Goal: Browse casually

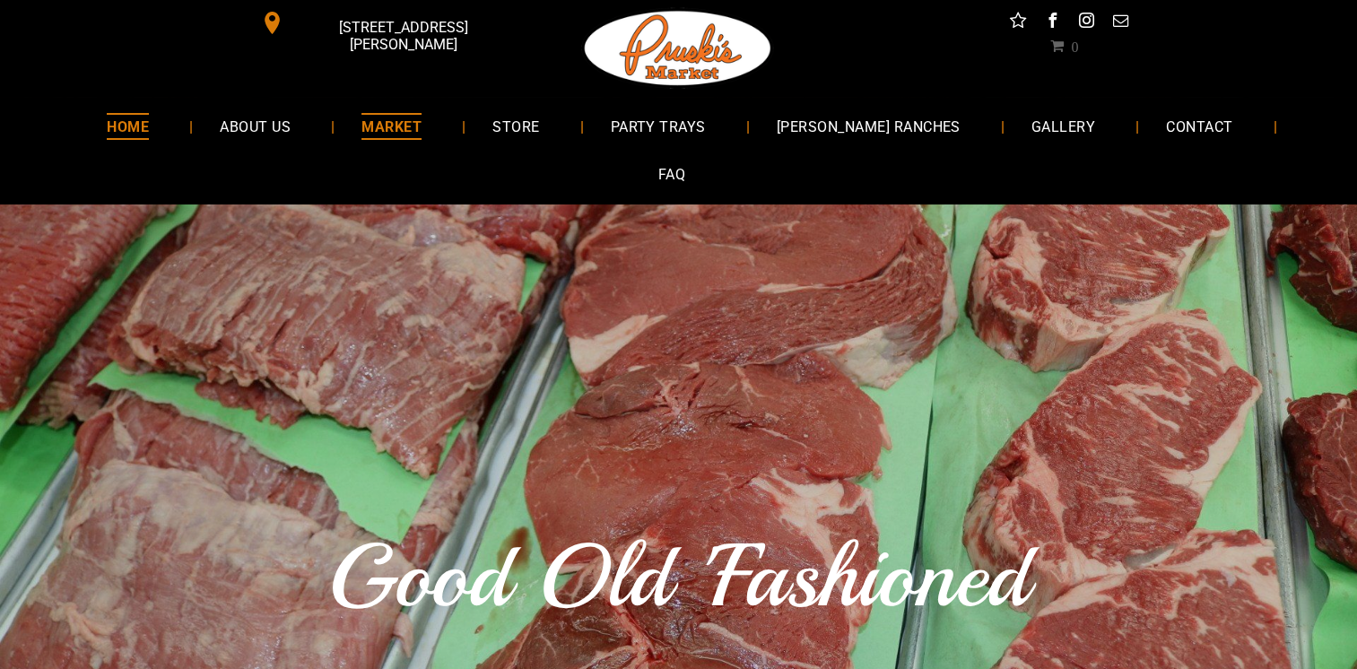
click at [377, 118] on span "MARKET" at bounding box center [391, 126] width 60 height 26
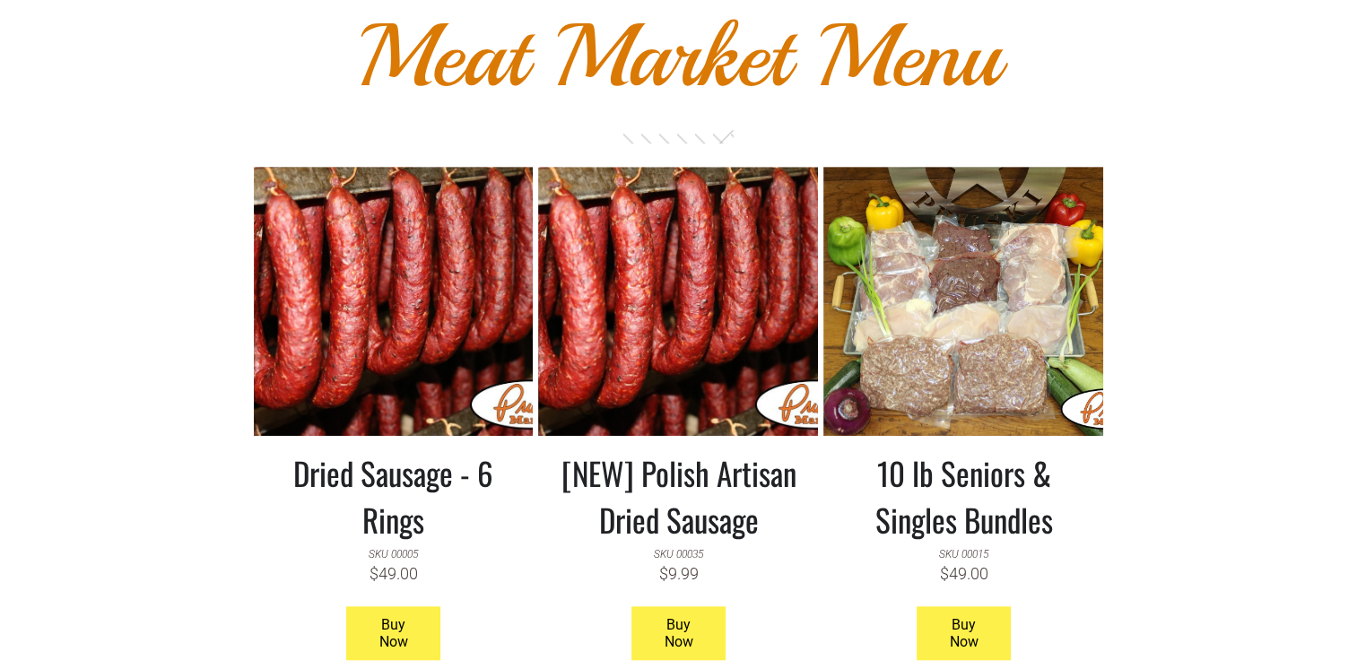
scroll to position [1525, 0]
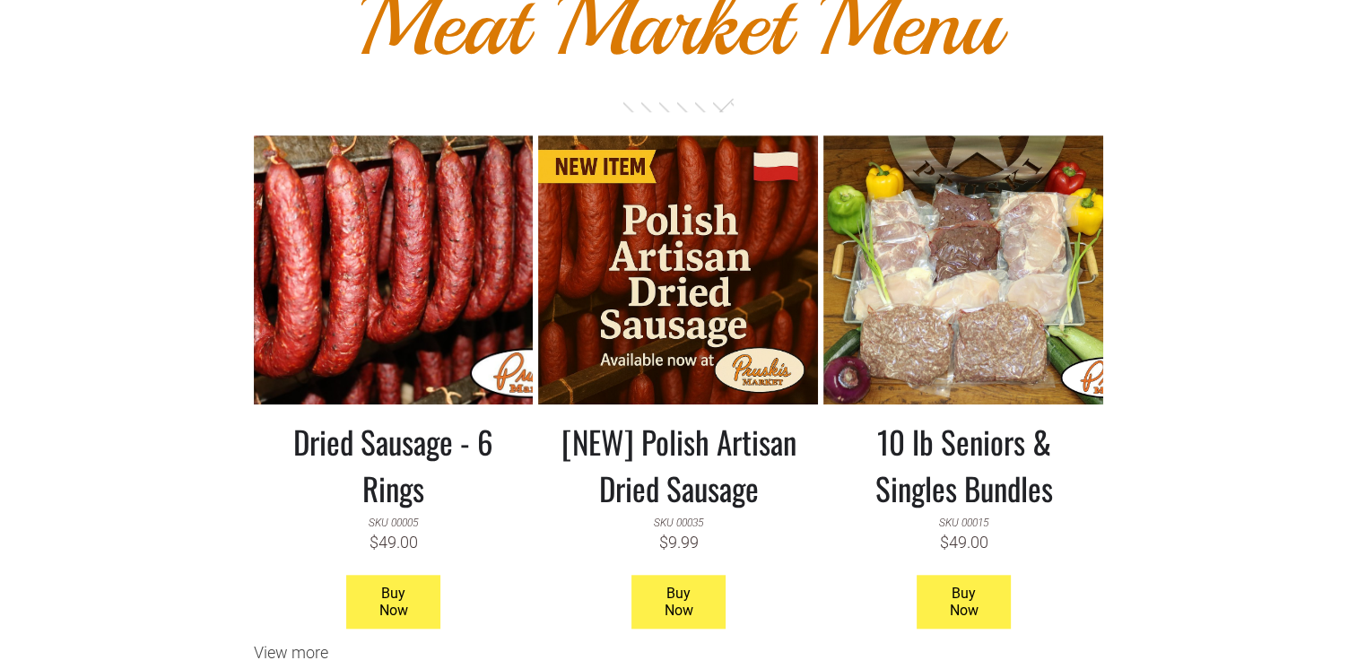
click at [939, 419] on h3 "10 lb Seniors & Singles Bundles" at bounding box center [963, 464] width 253 height 93
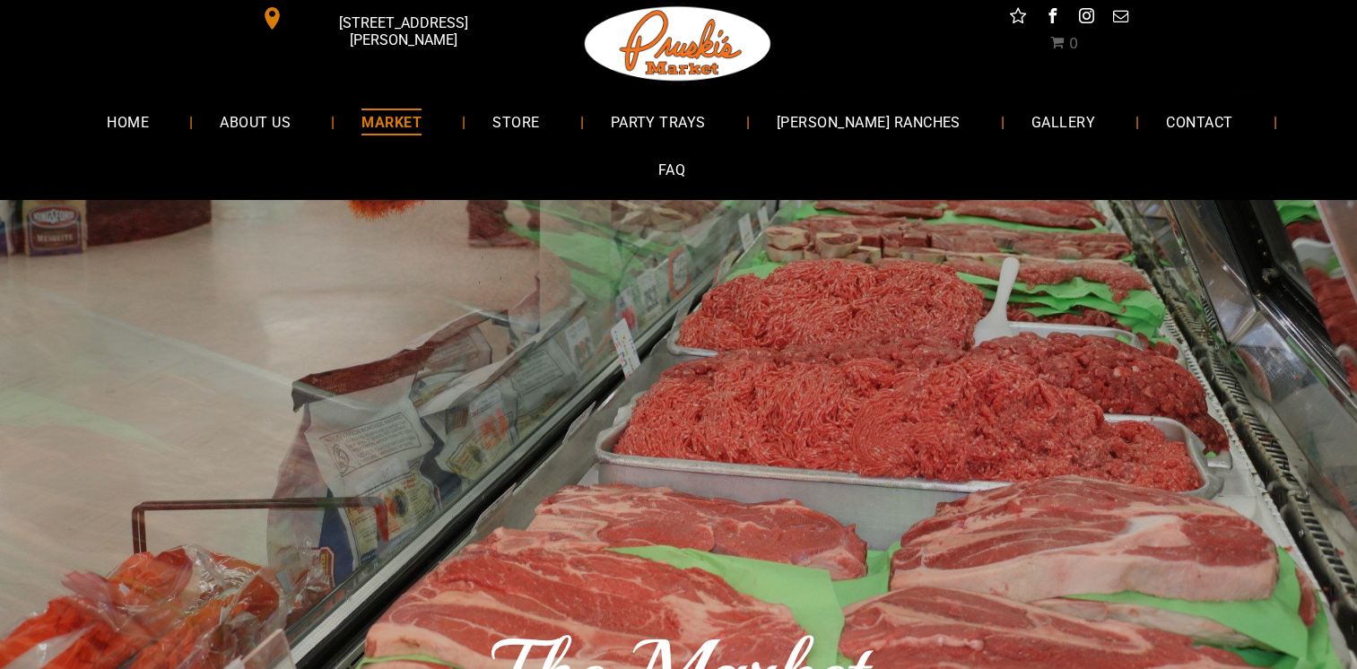
scroll to position [0, 0]
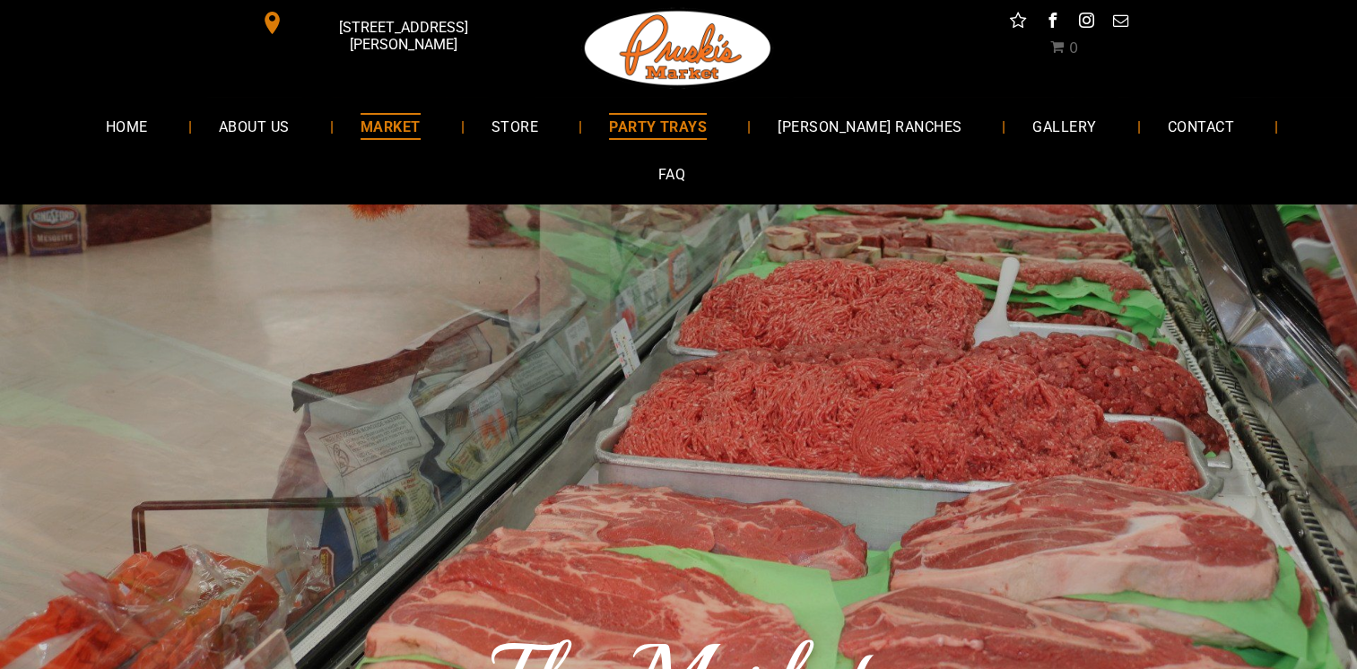
click at [653, 132] on span "PARTY TRAYS" at bounding box center [658, 126] width 98 height 26
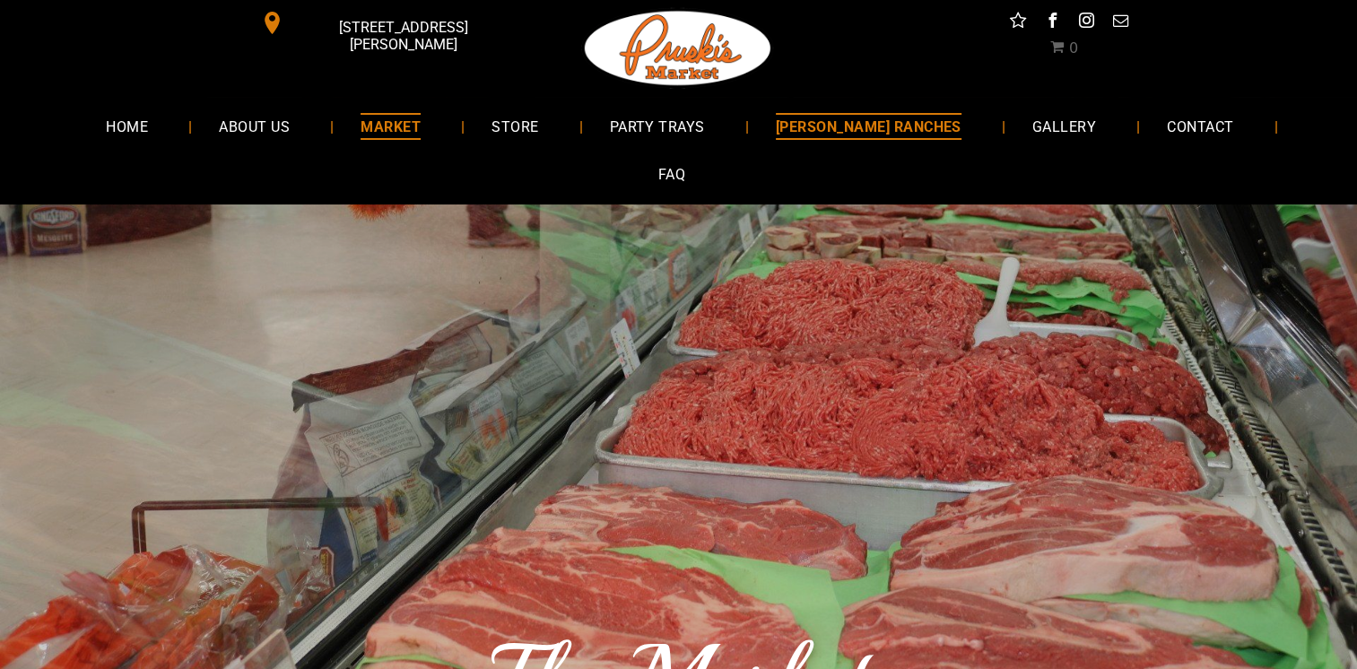
click at [806, 120] on span "[PERSON_NAME] RANCHES" at bounding box center [869, 126] width 186 height 26
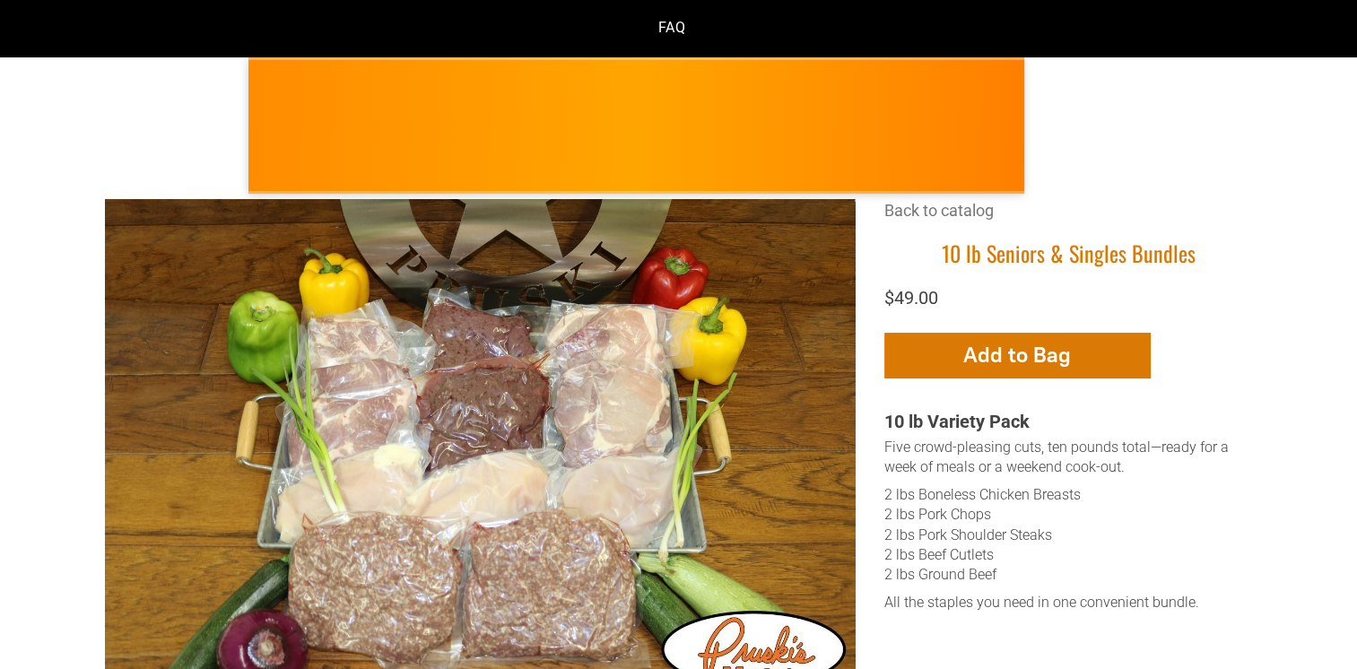
scroll to position [179, 0]
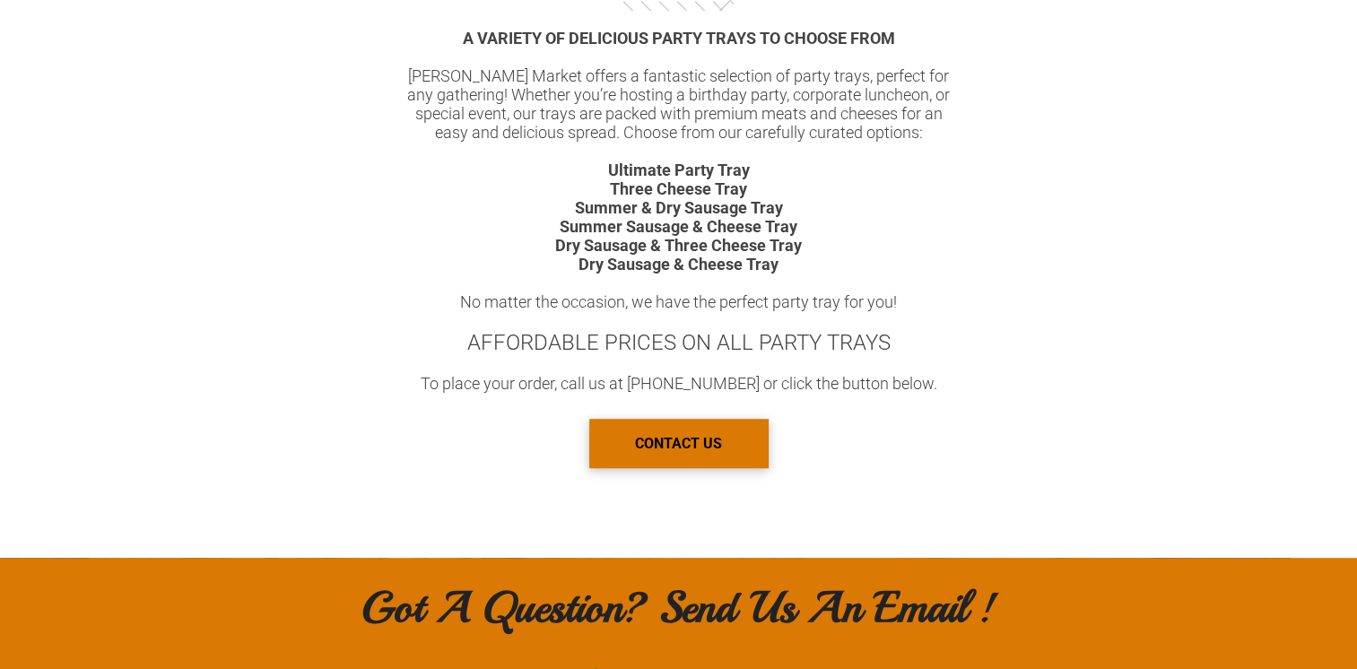
scroll to position [718, 0]
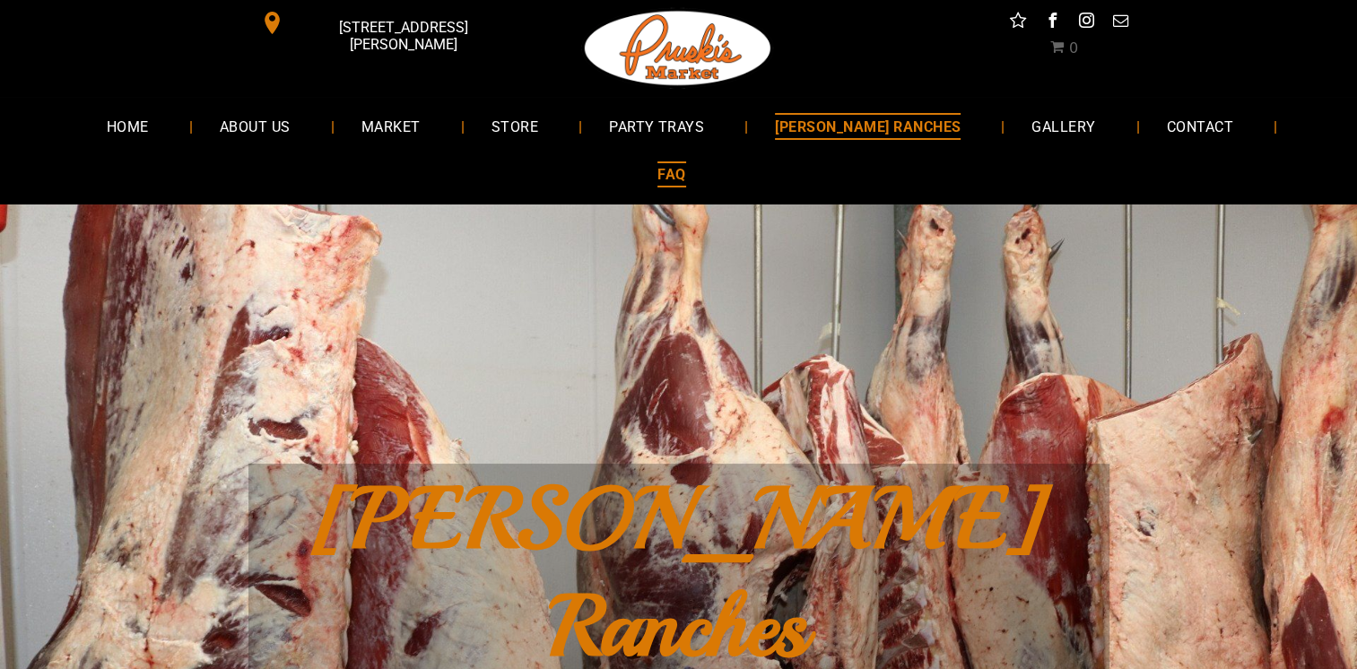
click at [685, 161] on span "FAQ" at bounding box center [671, 174] width 28 height 26
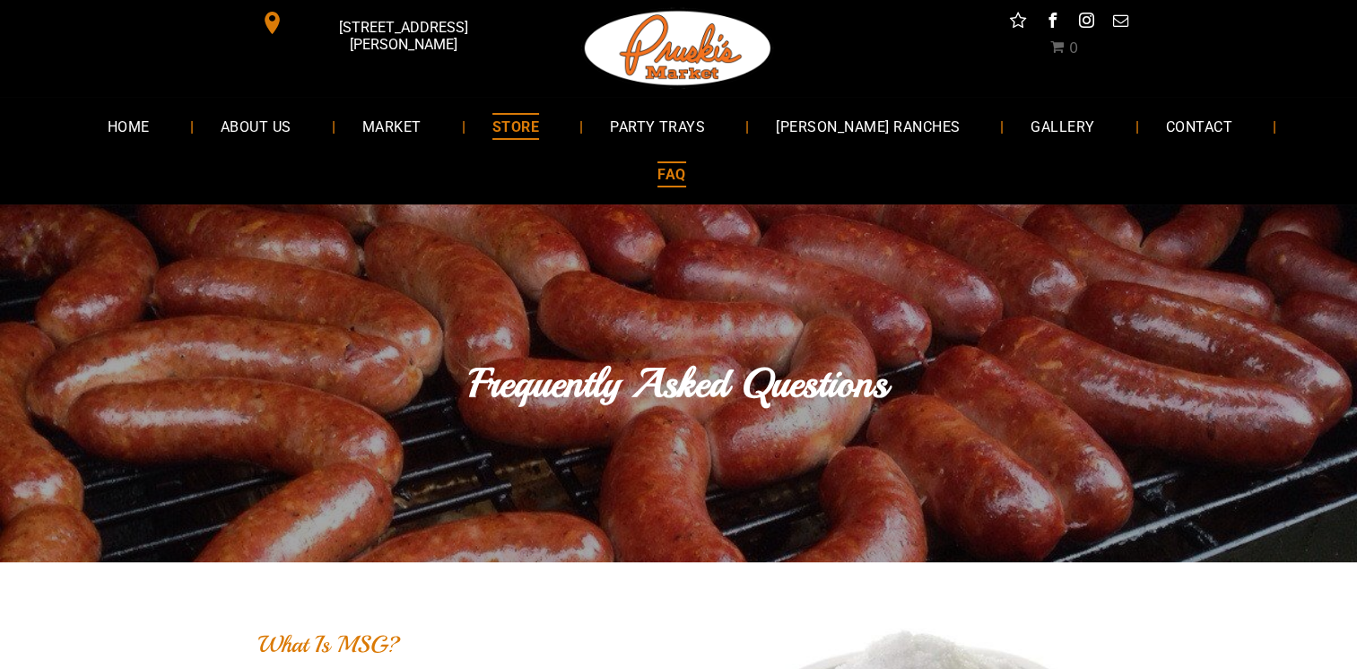
click at [498, 128] on span "STORE" at bounding box center [515, 126] width 47 height 26
